Goal: Transaction & Acquisition: Download file/media

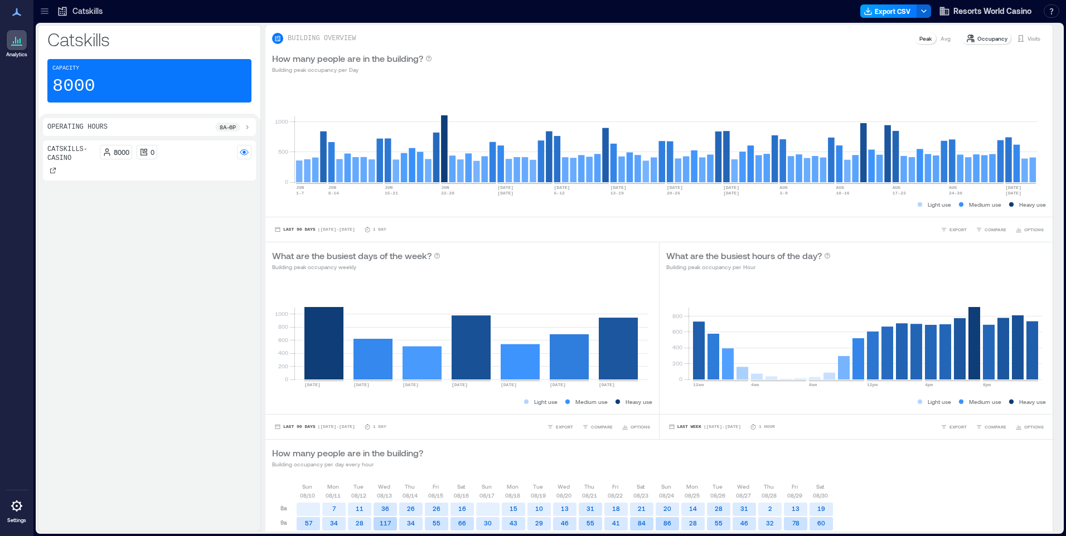
click at [880, 6] on button "Export CSV" at bounding box center [888, 10] width 57 height 13
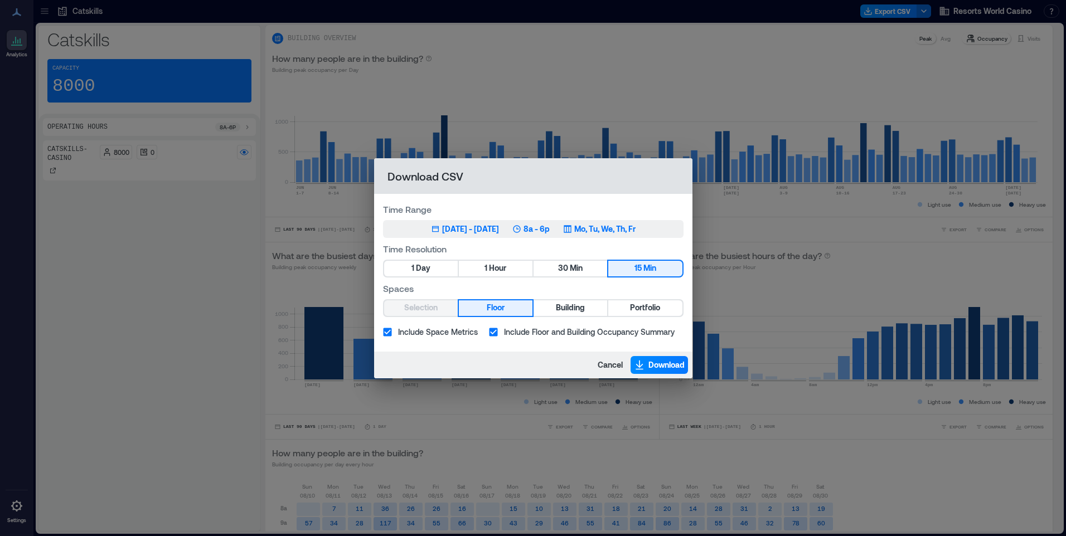
click at [635, 229] on p "Mo, Tu, We, Th, Fr" at bounding box center [604, 229] width 61 height 11
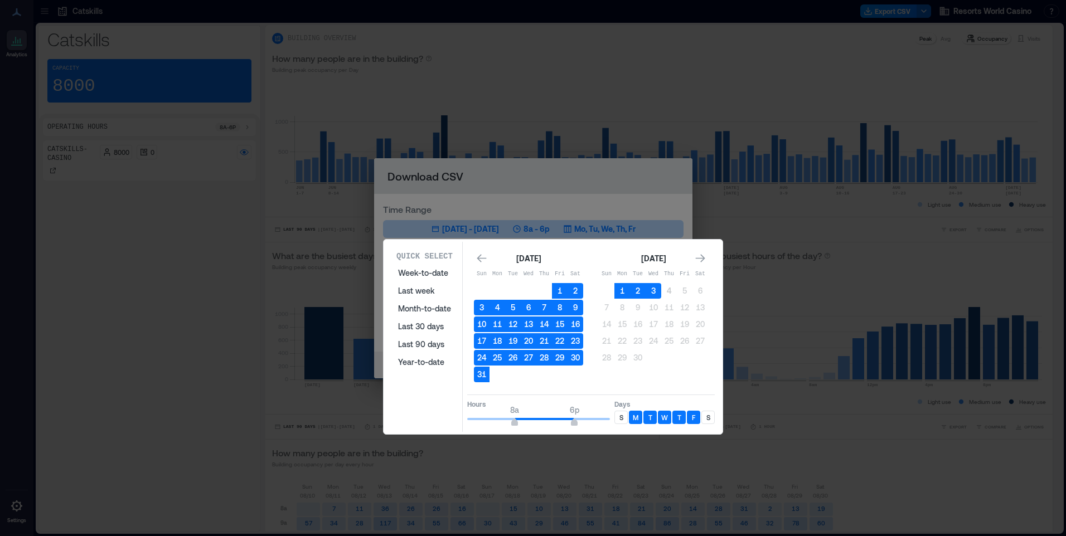
click at [625, 417] on div "S" at bounding box center [620, 417] width 13 height 13
click at [711, 420] on div "S" at bounding box center [707, 417] width 13 height 13
click at [655, 293] on button "3" at bounding box center [653, 291] width 16 height 16
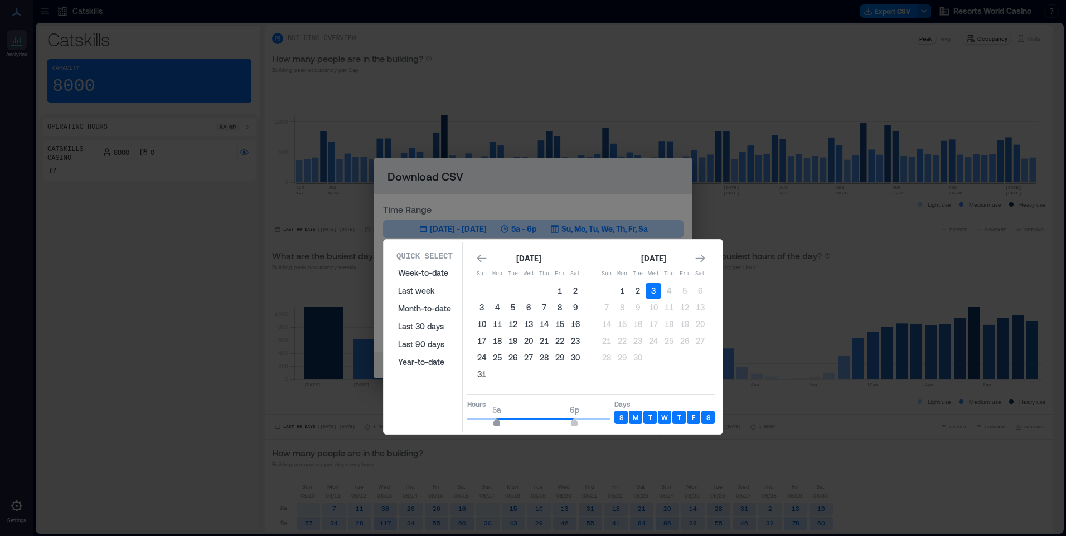
type input "*"
drag, startPoint x: 513, startPoint y: 423, endPoint x: 505, endPoint y: 424, distance: 8.4
click at [505, 424] on span "6a" at bounding box center [502, 423] width 7 height 4
type input "**"
drag, startPoint x: 571, startPoint y: 423, endPoint x: 609, endPoint y: 421, distance: 37.9
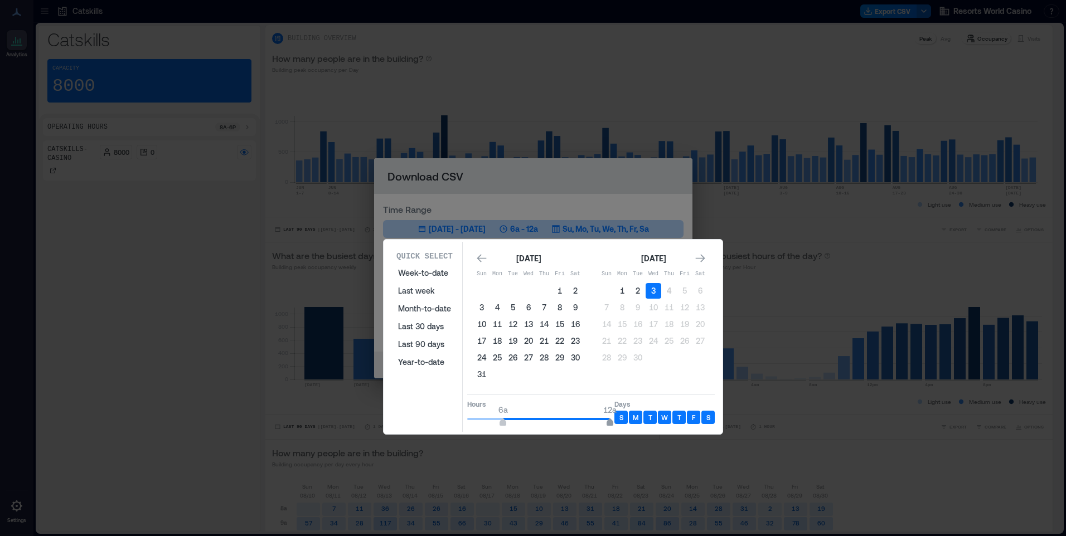
click at [609, 421] on span "12a" at bounding box center [609, 423] width 7 height 4
click at [645, 374] on div "[DATE] Sun Mon Tue Wed Thu Fri Sat 1 2 3 4 5 6 7 8 9 10 11 12 13 14 15 16 17 18…" at bounding box center [653, 318] width 109 height 132
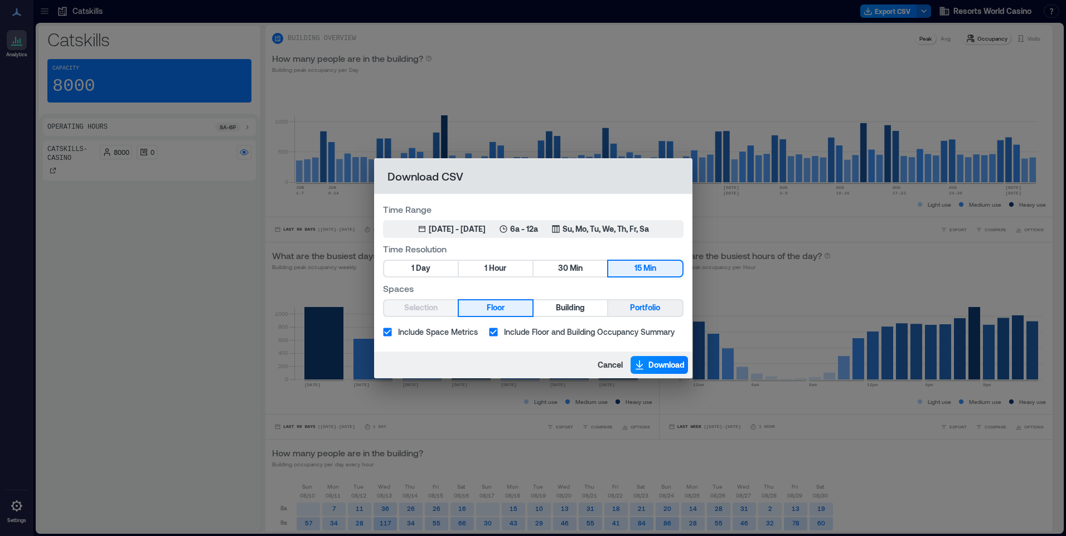
click at [632, 308] on span "Portfolio" at bounding box center [645, 308] width 30 height 14
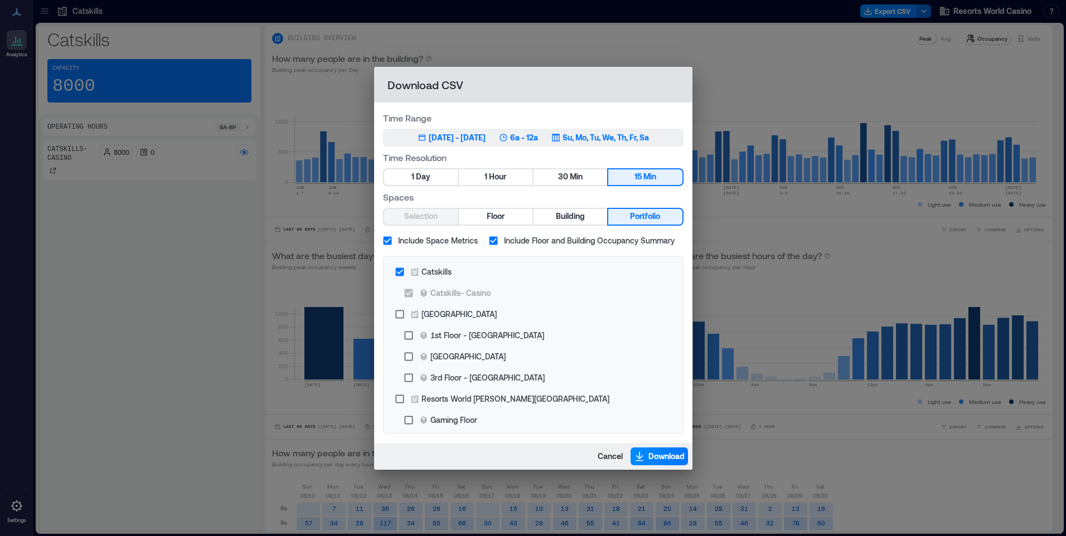
click at [642, 140] on p "Su, Mo, Tu, We, Th, Fr, Sa" at bounding box center [605, 137] width 86 height 11
click at [656, 454] on span "Download" at bounding box center [666, 456] width 36 height 11
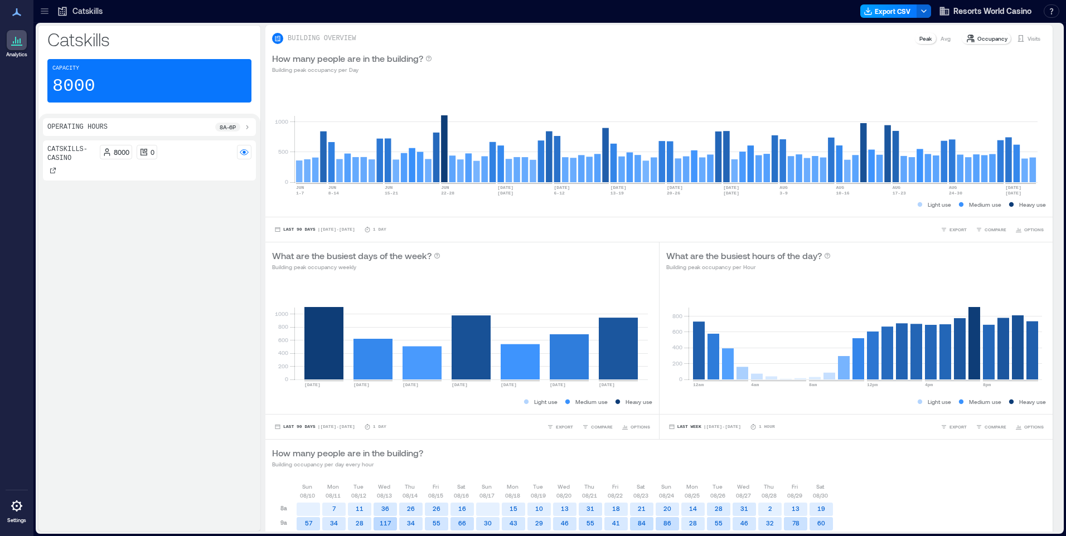
click at [886, 7] on button "Export CSV" at bounding box center [888, 10] width 57 height 13
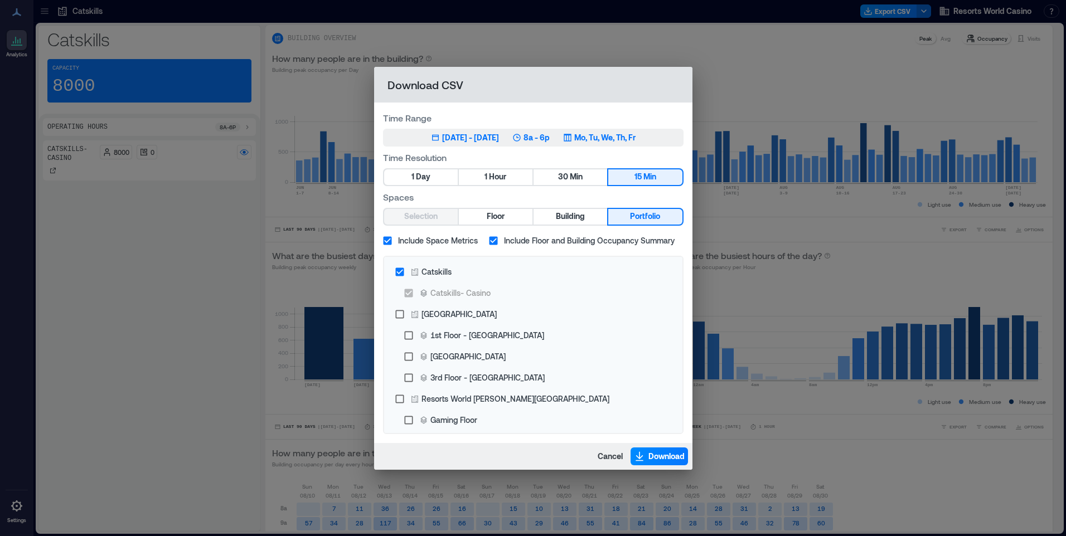
click at [631, 134] on p "Mo, Tu, We, Th, Fr" at bounding box center [604, 137] width 61 height 11
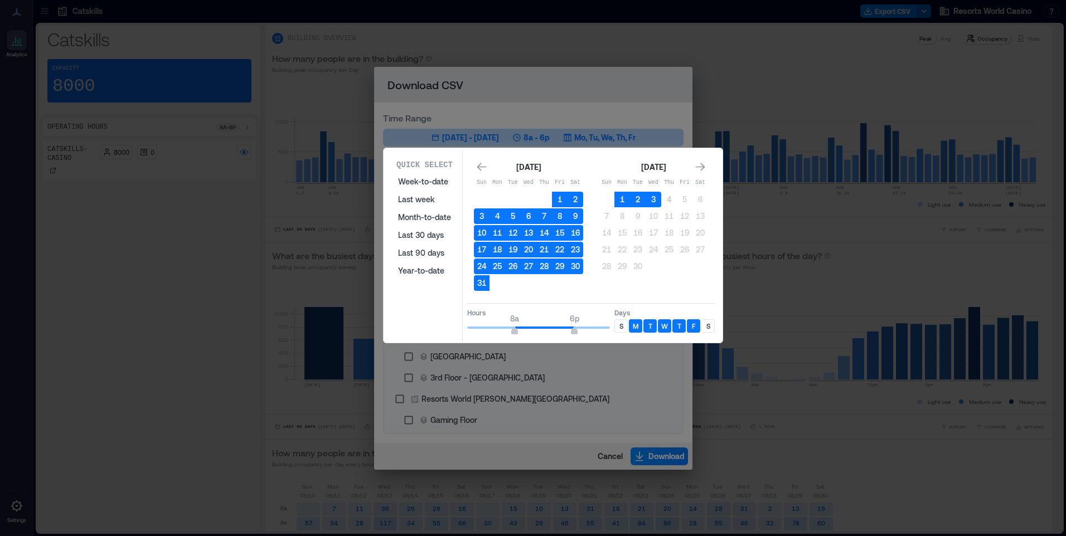
click at [621, 326] on p "S" at bounding box center [621, 326] width 4 height 9
click at [715, 320] on div "Quick Select Week-to-date Last week Month-to-date Last 30 days Last 90 days Yea…" at bounding box center [553, 245] width 332 height 190
click at [710, 325] on p "S" at bounding box center [708, 326] width 4 height 9
click at [657, 201] on button "3" at bounding box center [653, 200] width 16 height 16
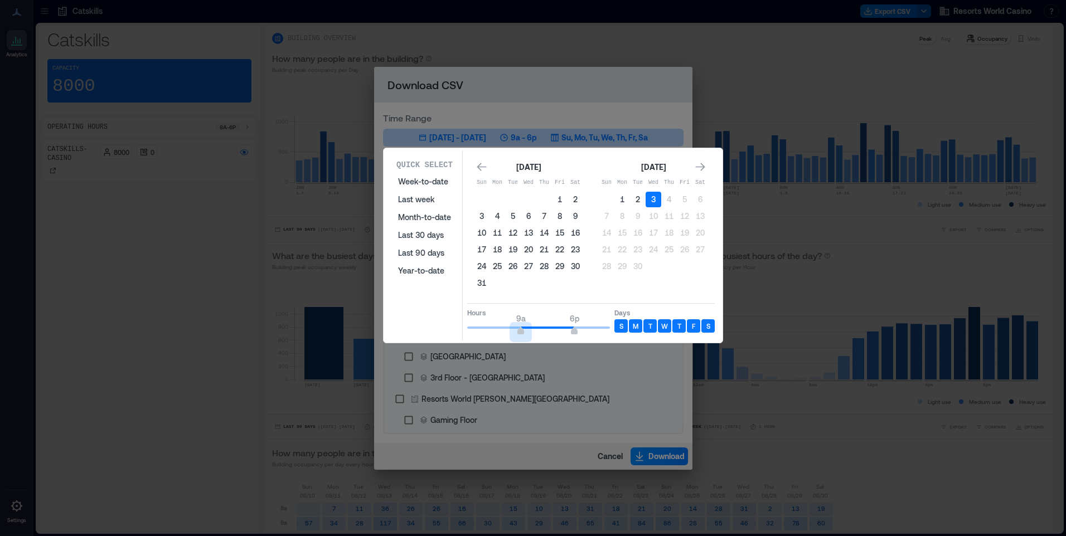
type input "*"
drag, startPoint x: 518, startPoint y: 330, endPoint x: 435, endPoint y: 331, distance: 83.6
click at [435, 331] on div "Quick Select Week-to-date Last week Month-to-date Last 30 days Last 90 days Yea…" at bounding box center [553, 245] width 332 height 190
type input "*"
drag, startPoint x: 574, startPoint y: 334, endPoint x: 502, endPoint y: 336, distance: 72.5
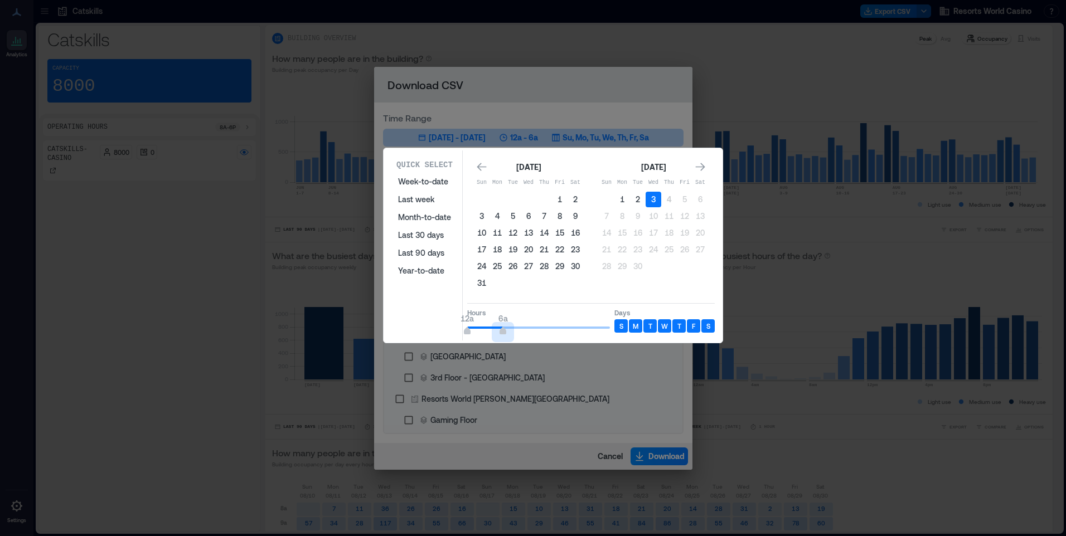
click at [502, 336] on span "12a 6a" at bounding box center [538, 327] width 143 height 17
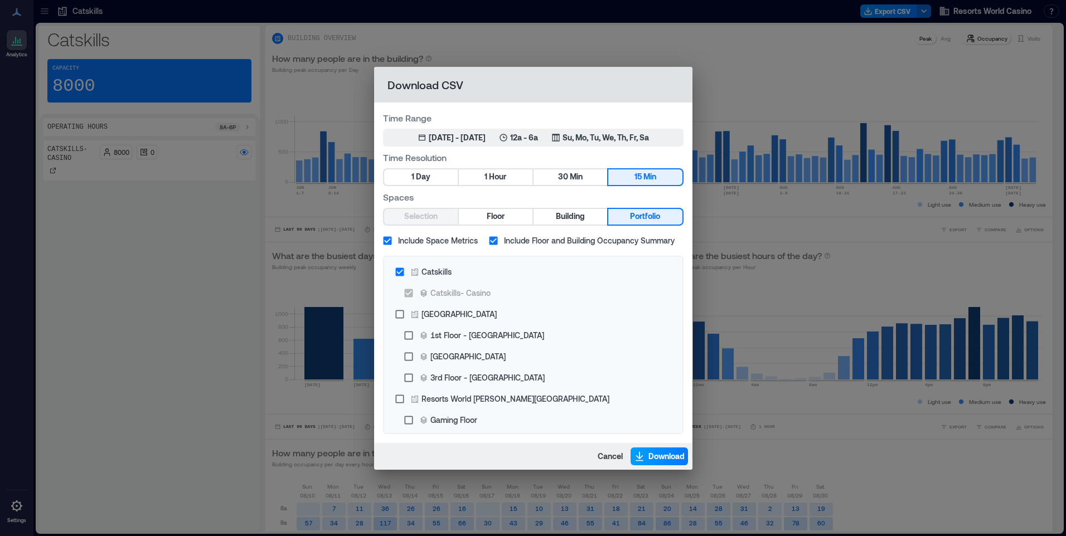
click at [666, 460] on span "Download" at bounding box center [666, 456] width 36 height 11
